Goal: Information Seeking & Learning: Learn about a topic

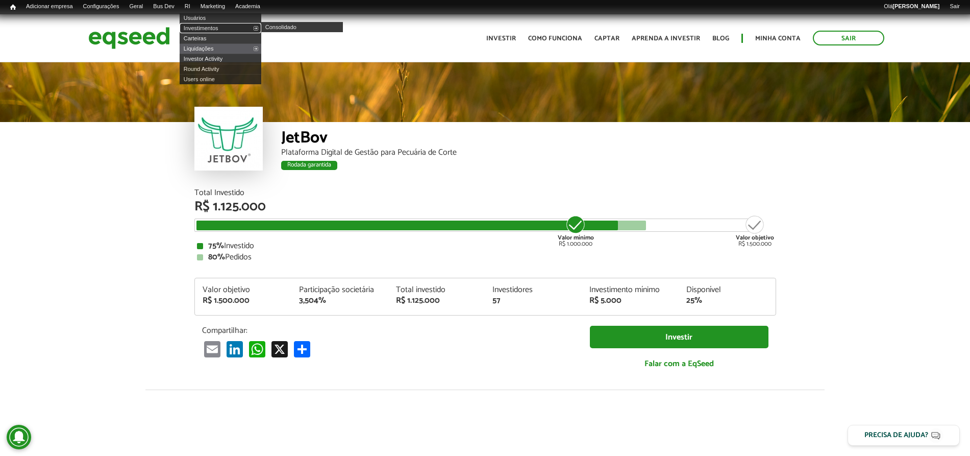
click at [207, 28] on link "Investimentos" at bounding box center [221, 28] width 82 height 10
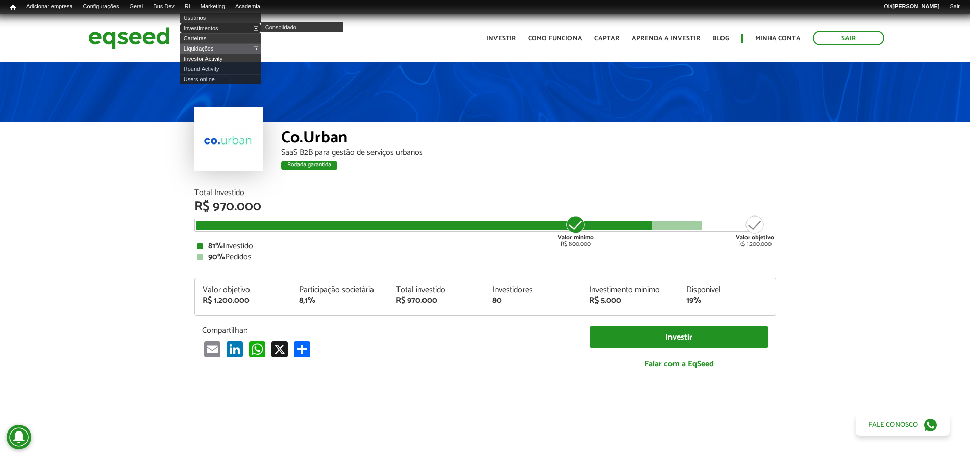
click at [197, 30] on link "Investimentos" at bounding box center [221, 28] width 82 height 10
